Goal: Check status: Check status

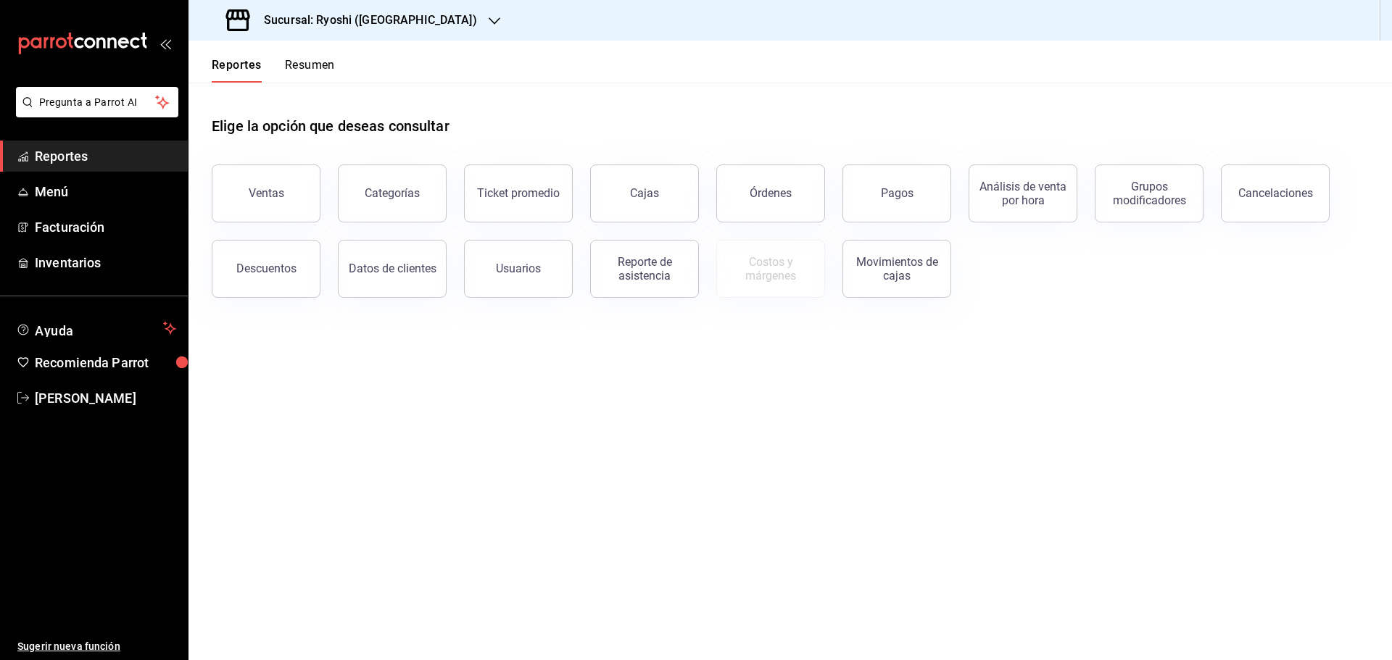
click at [58, 153] on span "Reportes" at bounding box center [105, 156] width 141 height 20
click at [861, 202] on button "Pagos" at bounding box center [896, 194] width 109 height 58
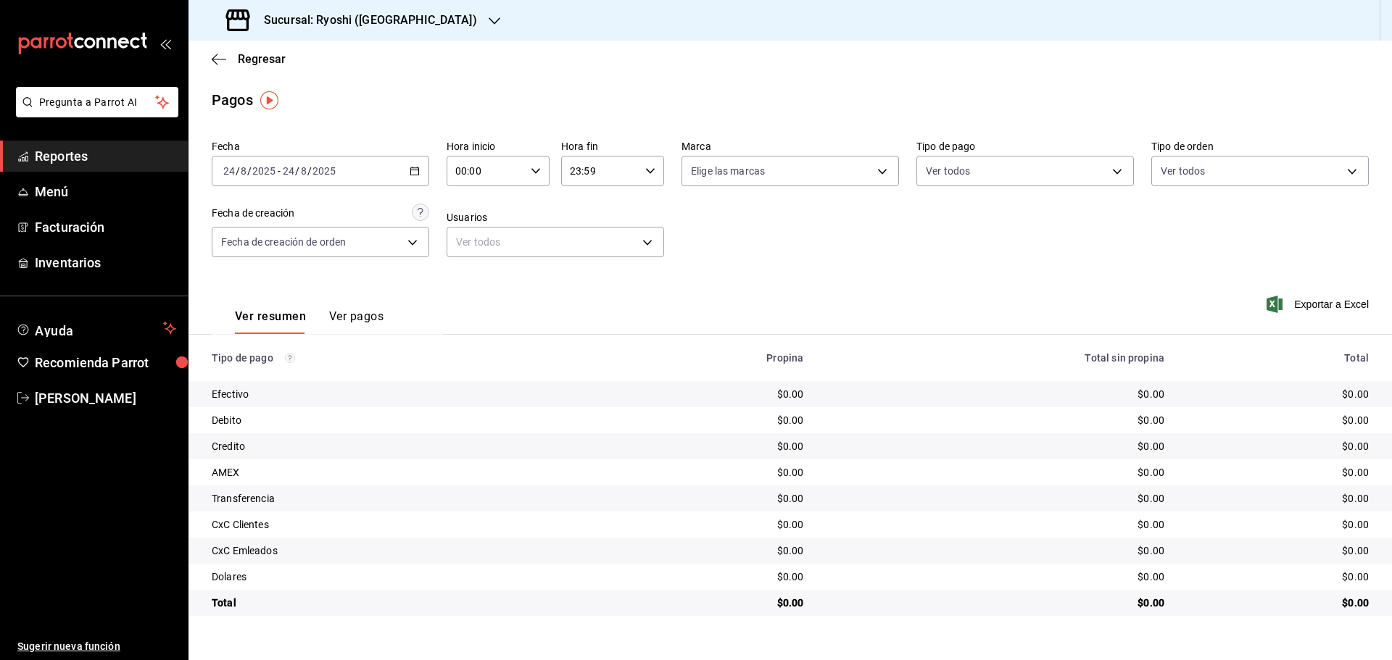
click at [415, 170] on \(Stroke\) "button" at bounding box center [415, 170] width 8 height 1
click at [373, 200] on div "Fecha 2025-08-24 24 / 8 / 2025 - 2025-08-24 24 / 8 / 2025 Hoy Ayer Semana actua…" at bounding box center [790, 204] width 1157 height 141
click at [536, 170] on icon "button" at bounding box center [536, 171] width 10 height 10
click at [474, 233] on span "05" at bounding box center [472, 237] width 28 height 12
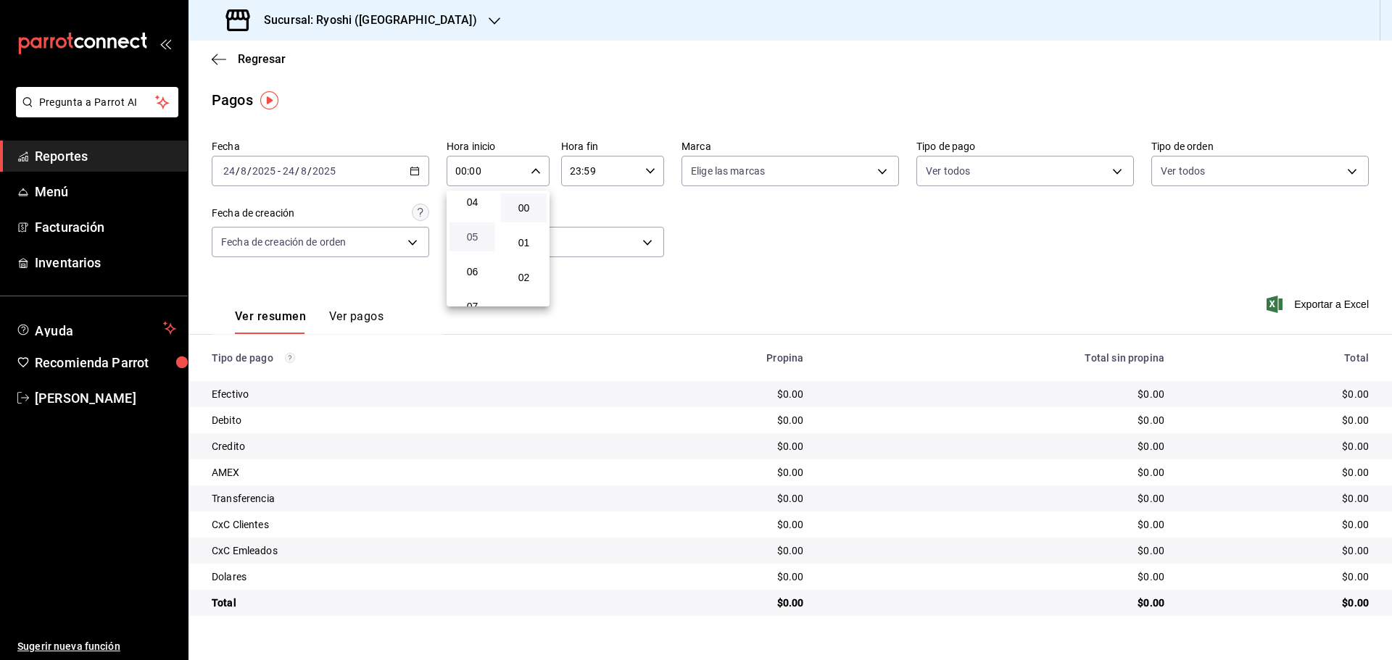
type input "05:00"
click at [417, 170] on div at bounding box center [696, 330] width 1392 height 660
click at [417, 170] on \(Stroke\) "button" at bounding box center [415, 170] width 8 height 1
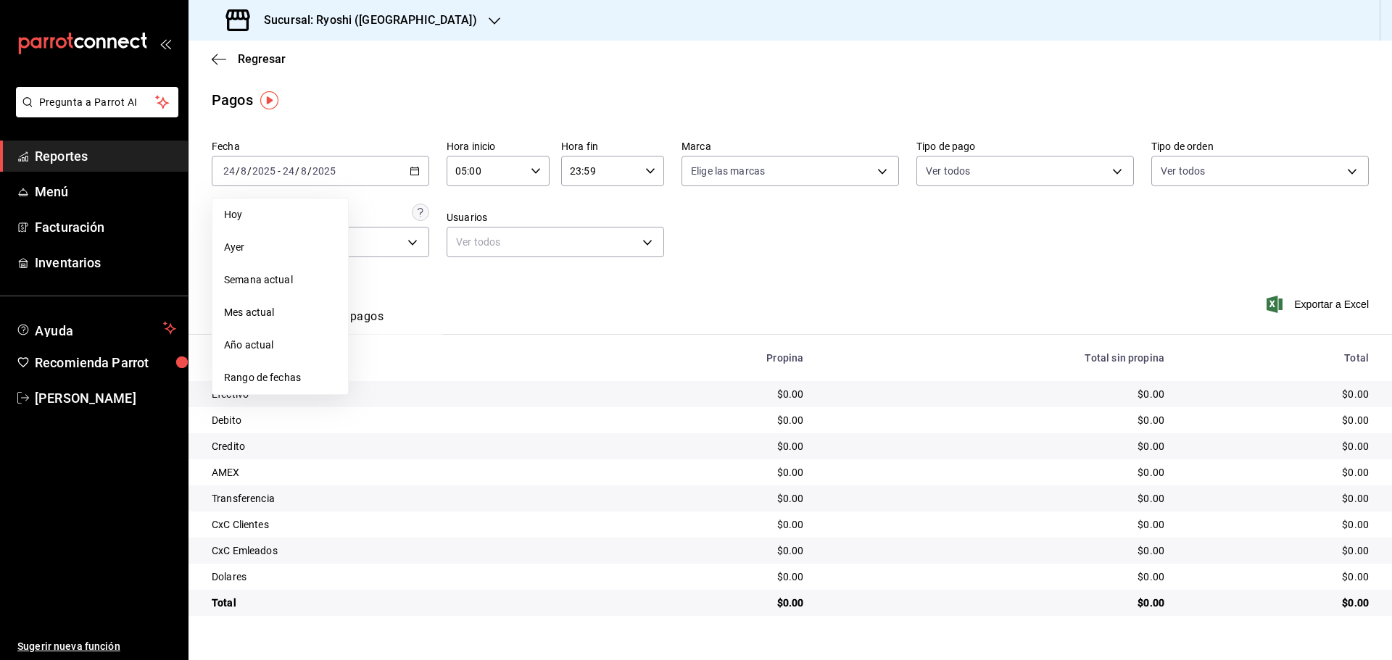
click at [273, 394] on ul "Hoy Ayer Semana actual Mes actual Año actual Rango de fechas" at bounding box center [280, 296] width 137 height 197
click at [277, 389] on li "Rango de fechas" at bounding box center [280, 378] width 136 height 33
click at [523, 370] on button "24" at bounding box center [533, 363] width 25 height 26
click at [613, 312] on div "Ver resumen Ver pagos Exportar a Excel" at bounding box center [789, 313] width 1203 height 77
click at [489, 18] on icon "button" at bounding box center [495, 21] width 12 height 12
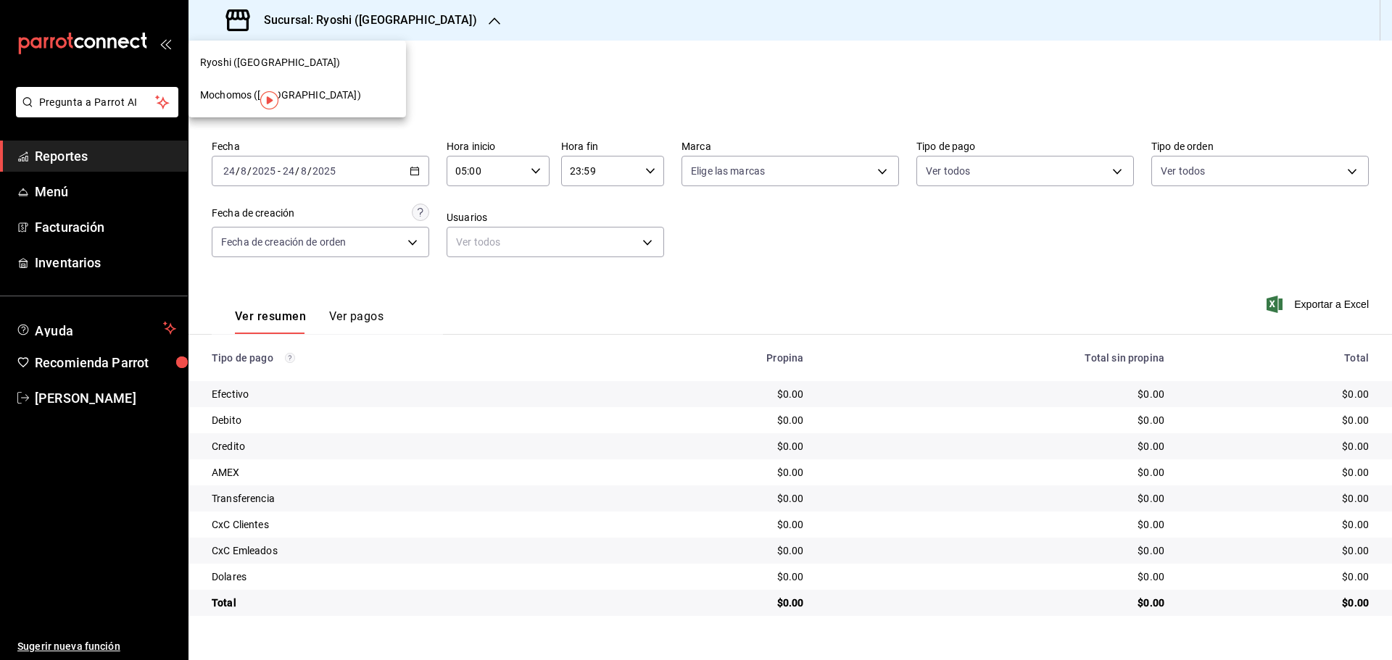
click at [294, 90] on span "Mochomos ([GEOGRAPHIC_DATA])" at bounding box center [280, 95] width 161 height 15
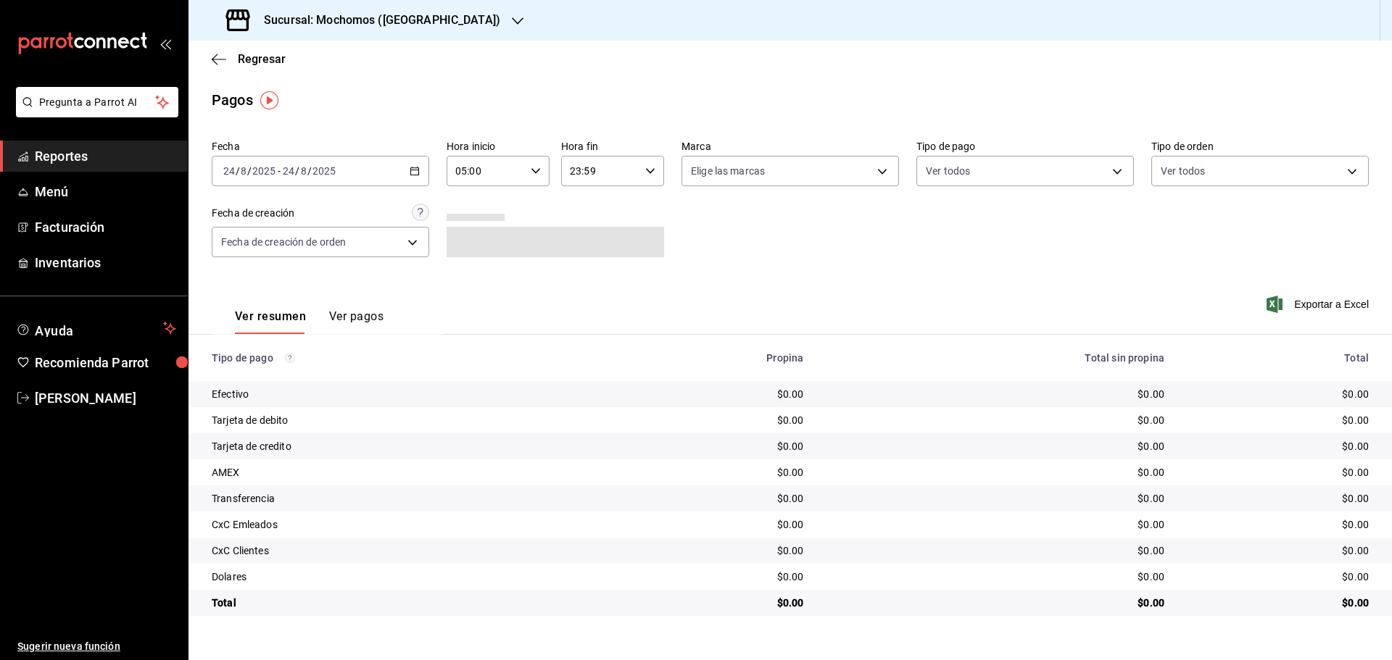
click at [357, 320] on button "Ver pagos" at bounding box center [356, 322] width 54 height 25
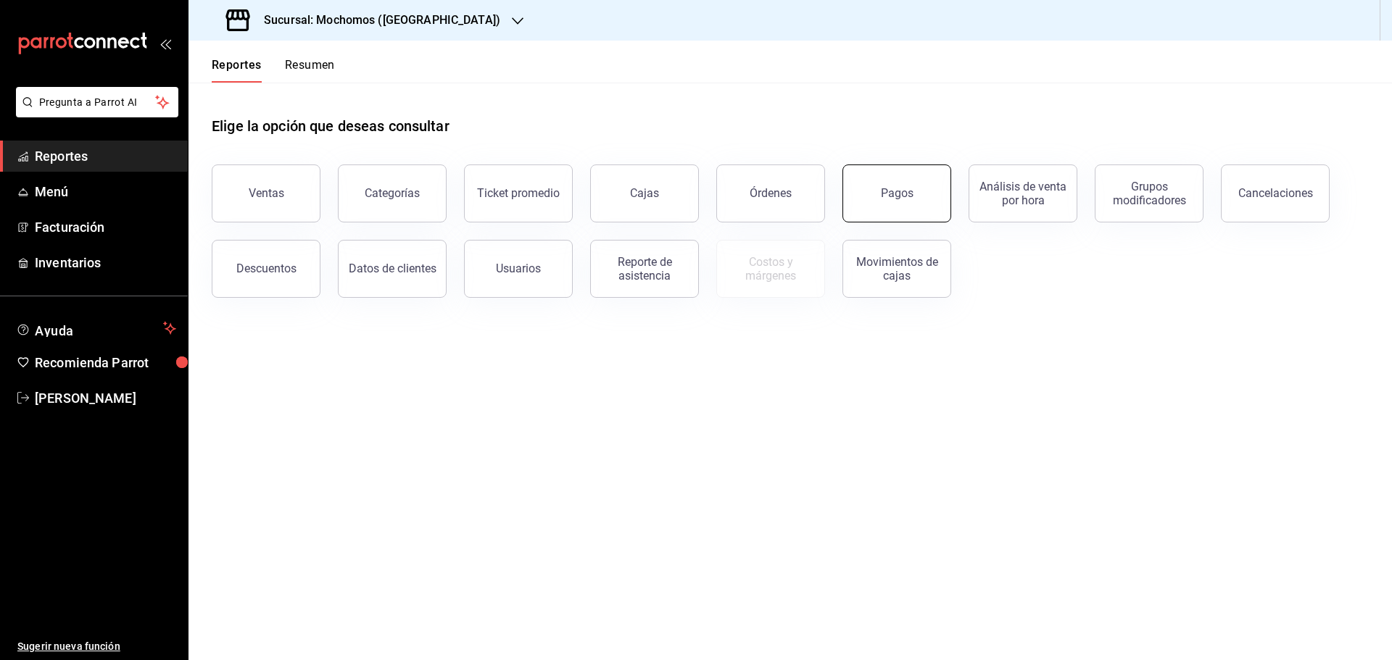
click at [886, 196] on div "Pagos" at bounding box center [897, 193] width 33 height 14
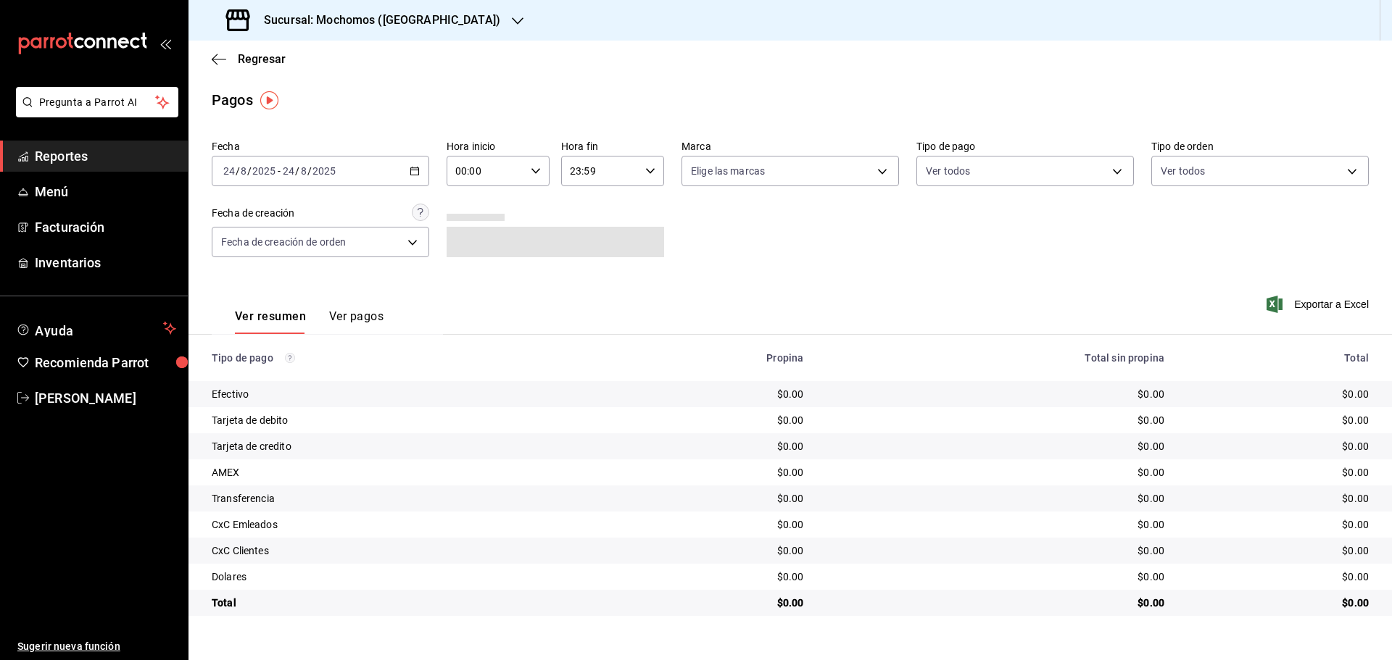
click at [536, 169] on icon "button" at bounding box center [536, 171] width 10 height 10
click at [470, 241] on span "05" at bounding box center [472, 237] width 28 height 12
click at [375, 417] on div at bounding box center [696, 330] width 1392 height 660
click at [610, 362] on th "Propina" at bounding box center [709, 358] width 212 height 46
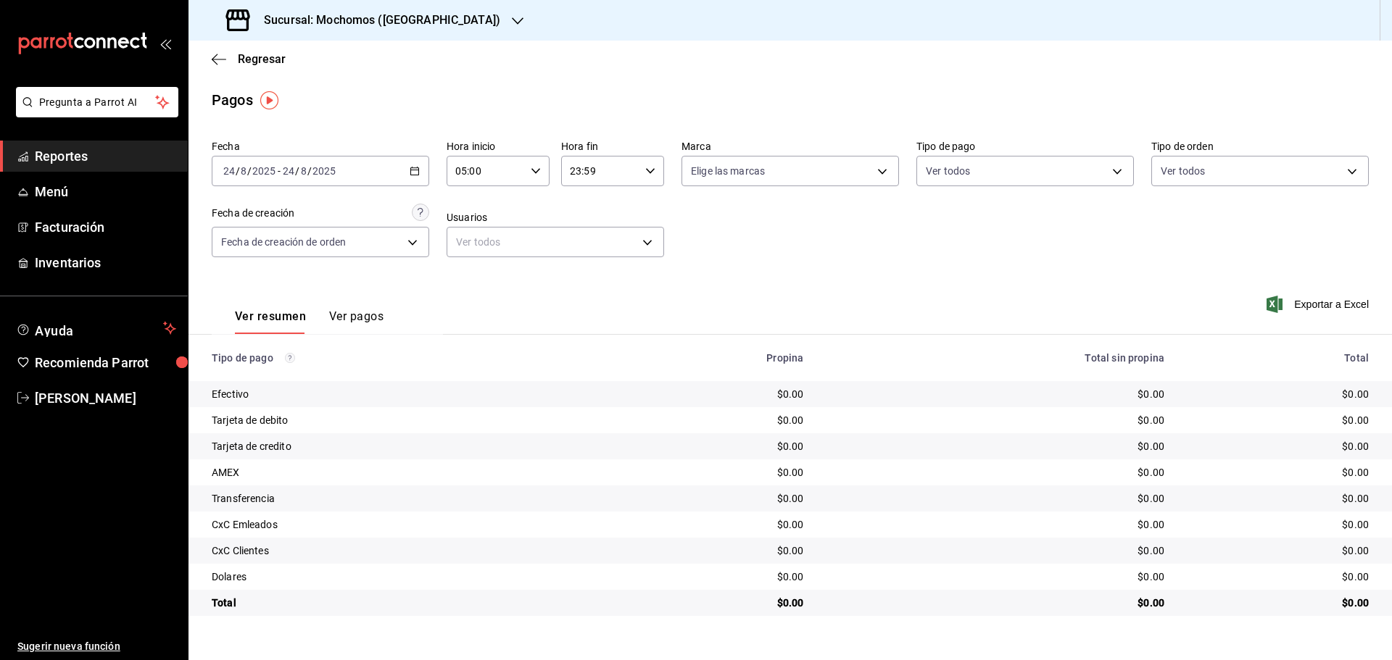
click at [410, 170] on \(Stroke\) "button" at bounding box center [414, 171] width 9 height 8
click at [287, 376] on span "Rango de fechas" at bounding box center [280, 377] width 112 height 15
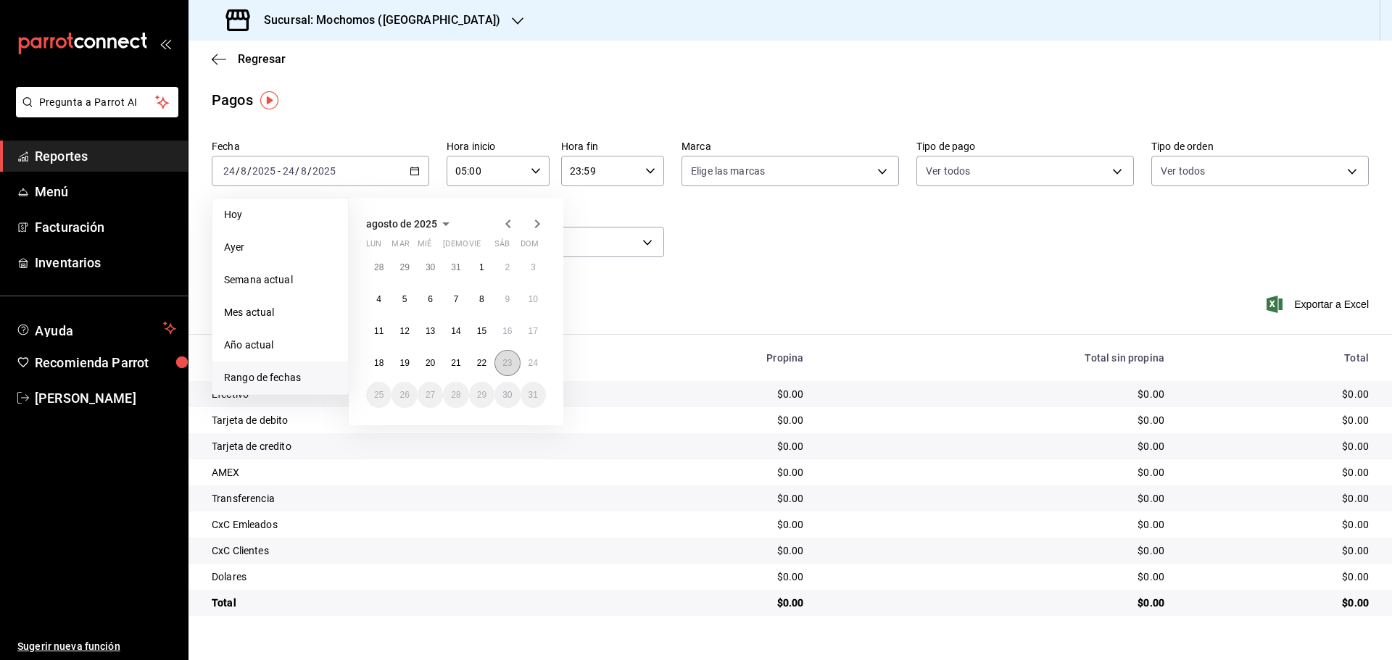
click at [499, 364] on button "23" at bounding box center [506, 363] width 25 height 26
click at [525, 363] on button "24" at bounding box center [533, 363] width 25 height 26
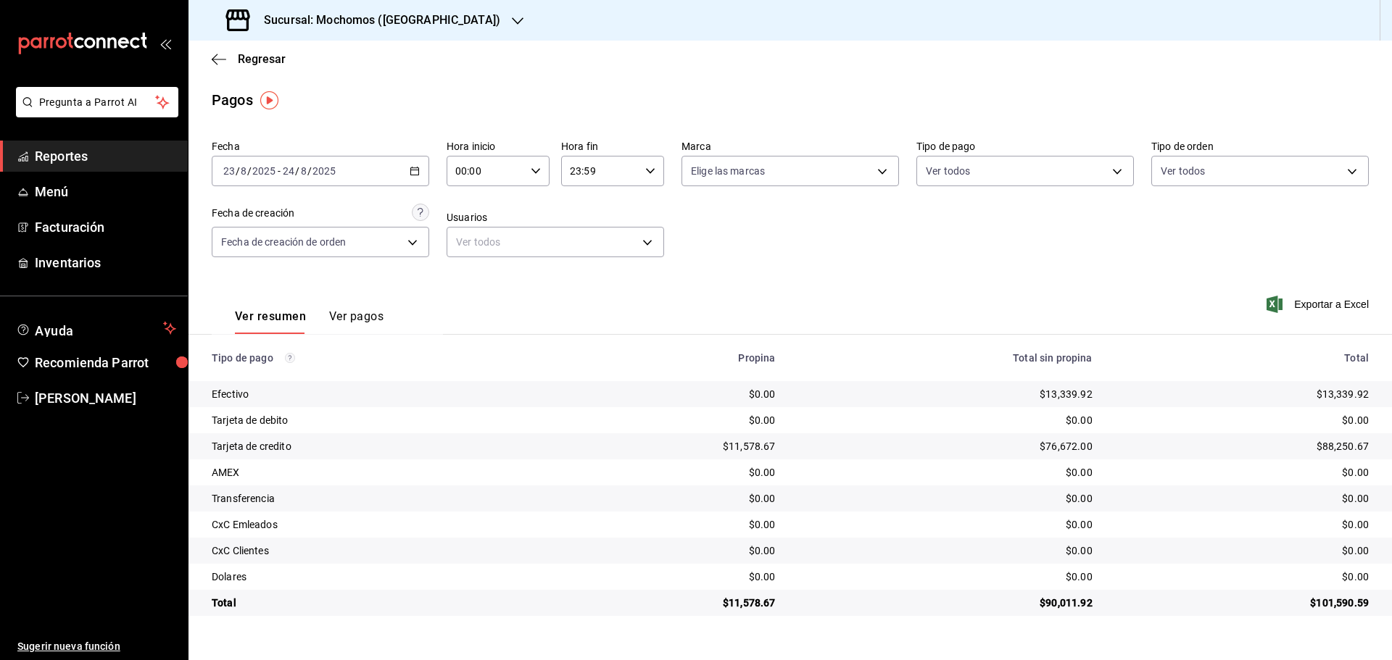
click at [536, 172] on \(Stroke\) "button" at bounding box center [535, 170] width 9 height 5
click at [476, 238] on span "05" at bounding box center [472, 237] width 28 height 12
type input "05:00"
click at [644, 167] on div at bounding box center [696, 330] width 1392 height 660
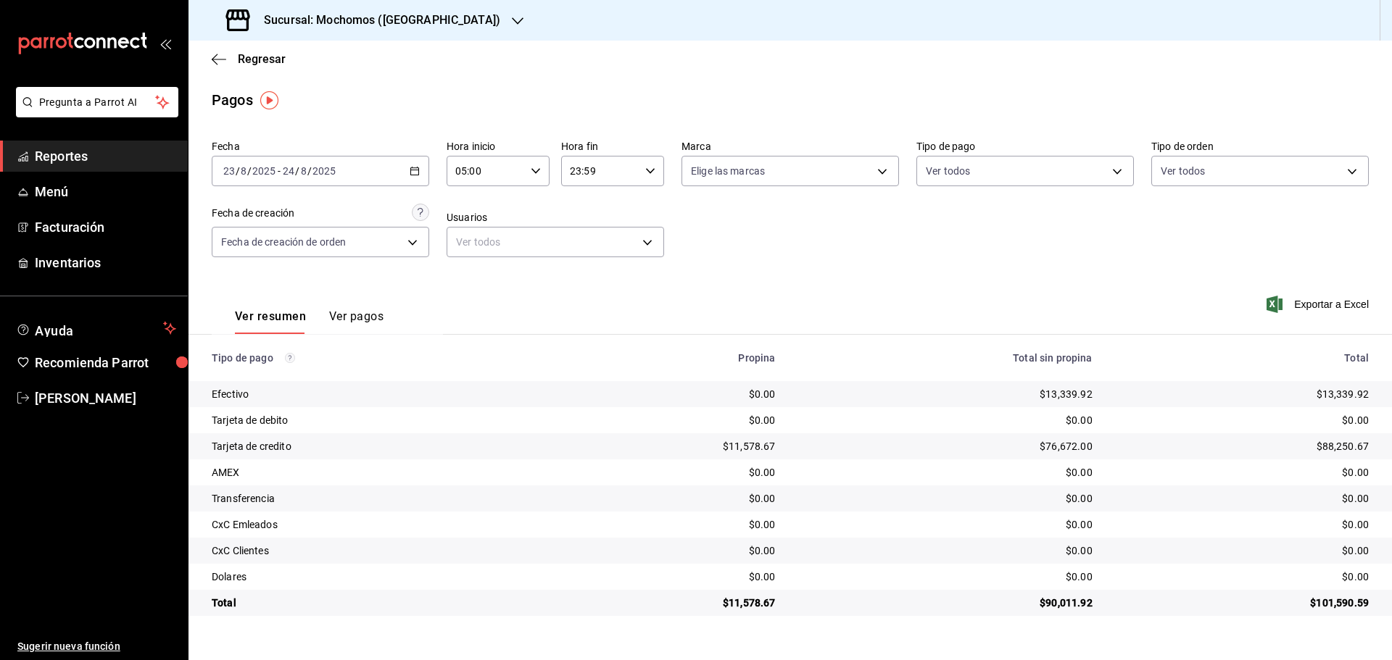
click at [652, 175] on icon "button" at bounding box center [650, 171] width 10 height 10
click at [581, 241] on span "05" at bounding box center [587, 243] width 28 height 12
type input "05:59"
click at [750, 273] on div at bounding box center [696, 330] width 1392 height 660
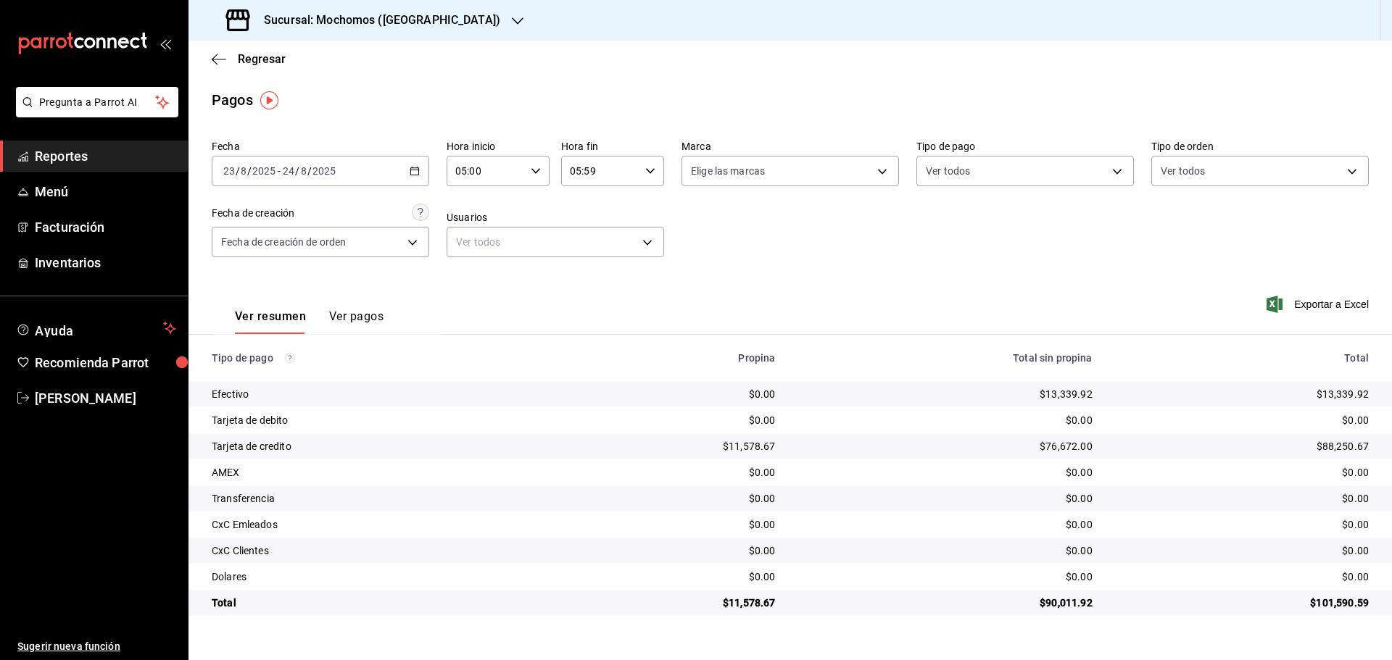
click at [417, 17] on h3 "Sucursal: Mochomos ([GEOGRAPHIC_DATA])" at bounding box center [376, 20] width 248 height 17
click at [315, 71] on div "Ryoshi ([GEOGRAPHIC_DATA])" at bounding box center [296, 62] width 217 height 33
click at [822, 587] on td "$0.00" at bounding box center [945, 577] width 317 height 26
